Goal: Task Accomplishment & Management: Manage account settings

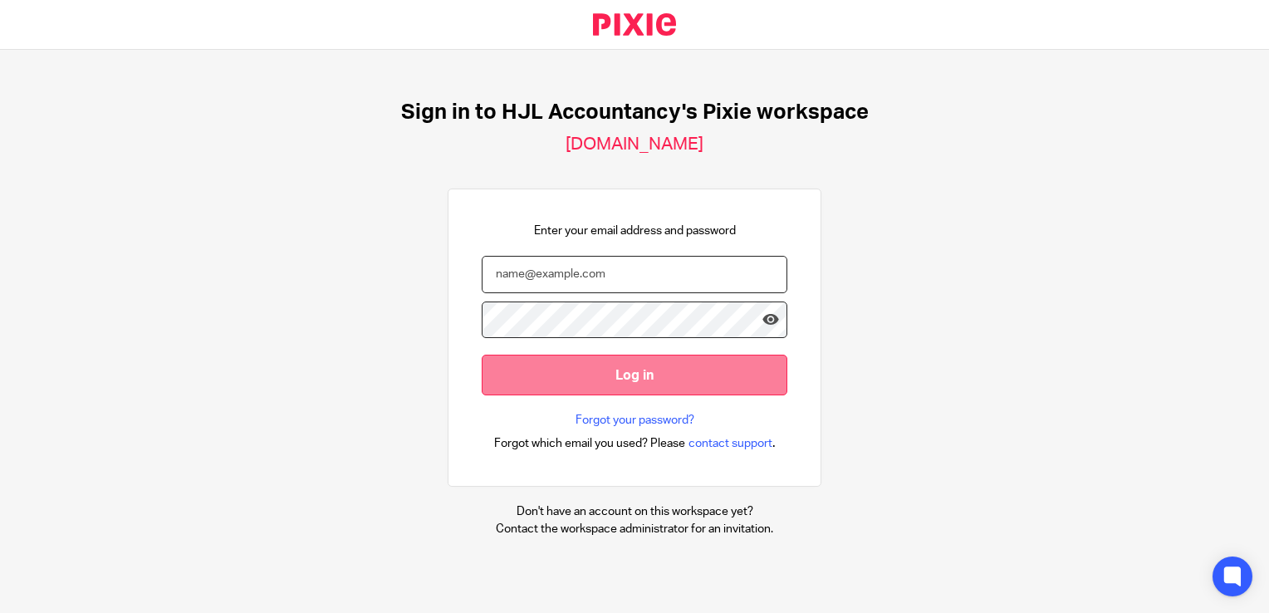
type input "[PERSON_NAME][EMAIL_ADDRESS][DOMAIN_NAME]"
drag, startPoint x: 640, startPoint y: 370, endPoint x: 678, endPoint y: 362, distance: 38.9
click at [643, 370] on input "Log in" at bounding box center [635, 375] width 306 height 41
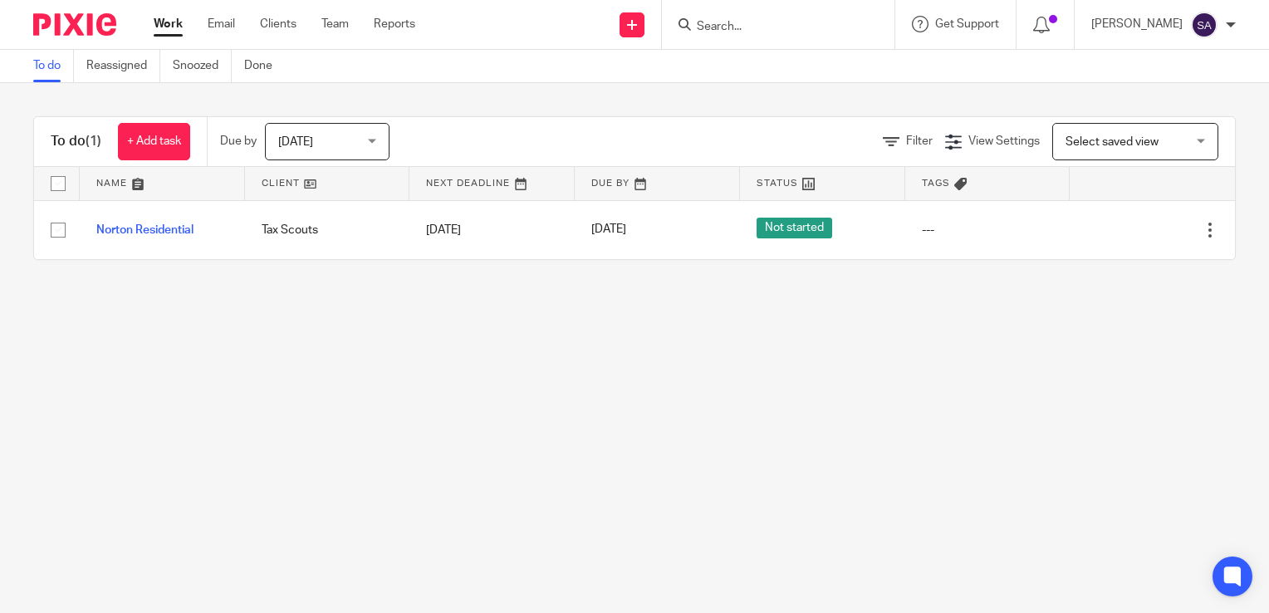
click at [378, 141] on div "Today Today" at bounding box center [327, 141] width 125 height 37
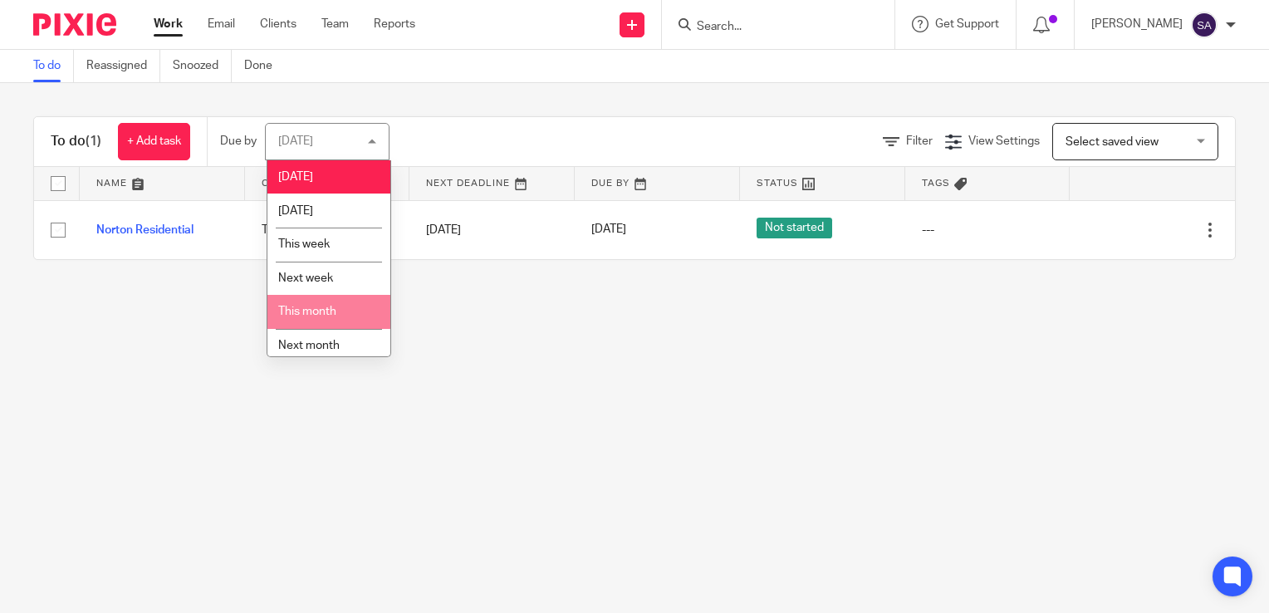
click at [306, 316] on span "This month" at bounding box center [307, 312] width 58 height 12
